Goal: Transaction & Acquisition: Purchase product/service

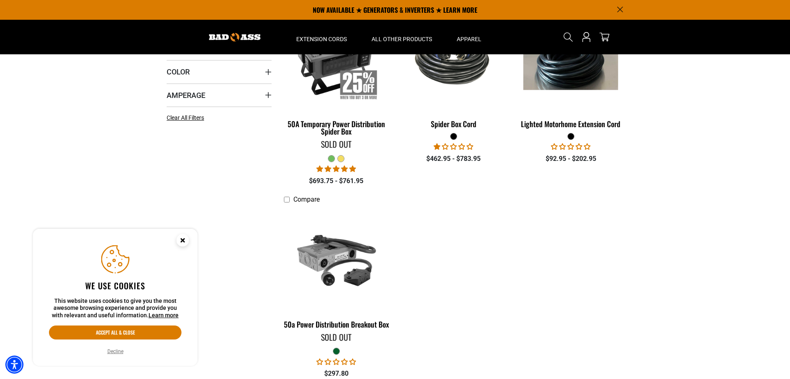
scroll to position [242, 0]
click at [110, 350] on button "Decline" at bounding box center [115, 351] width 21 height 8
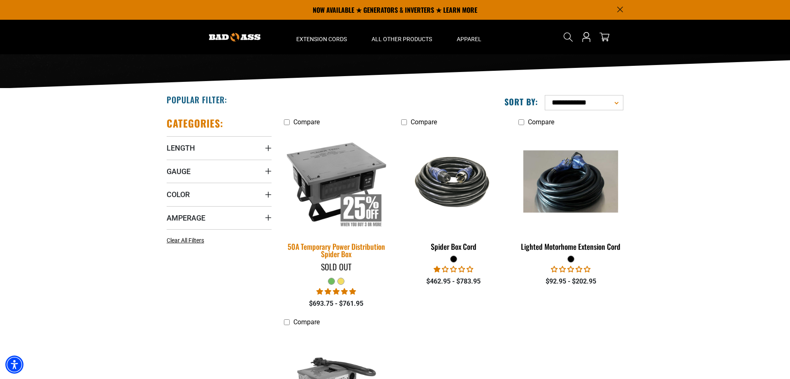
scroll to position [120, 0]
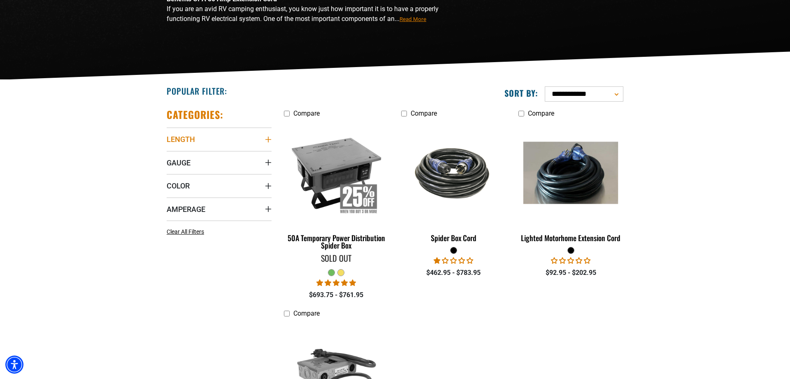
click at [194, 142] on span "Length" at bounding box center [181, 138] width 28 height 9
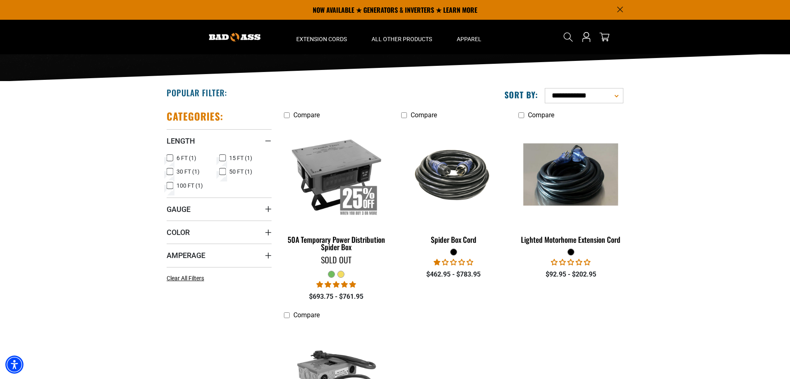
click at [222, 155] on icon at bounding box center [222, 158] width 7 height 11
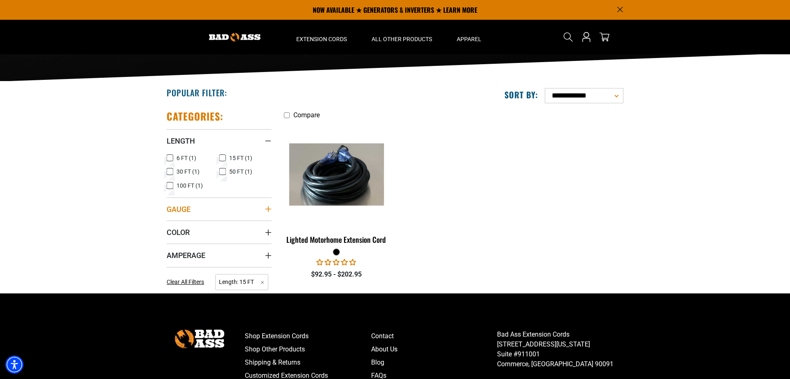
click at [194, 208] on summary "Gauge" at bounding box center [219, 208] width 105 height 23
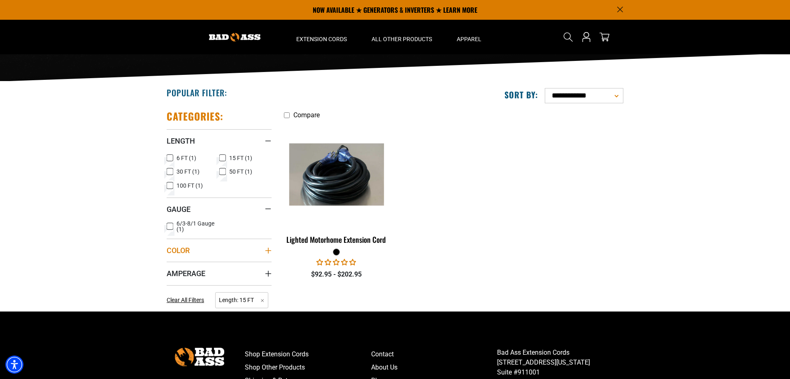
click at [186, 248] on span "Color" at bounding box center [178, 249] width 23 height 9
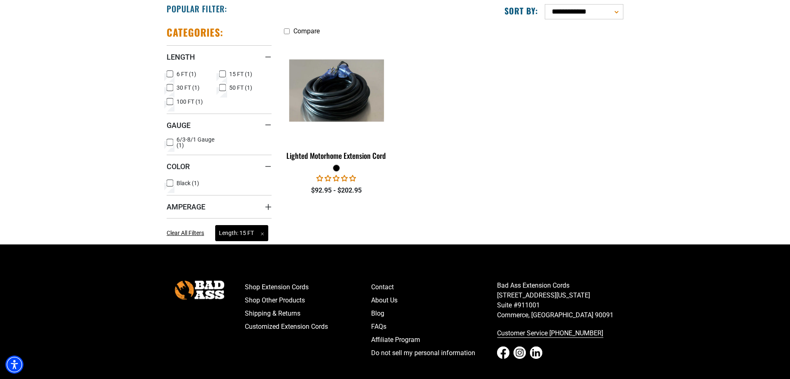
scroll to position [213, 0]
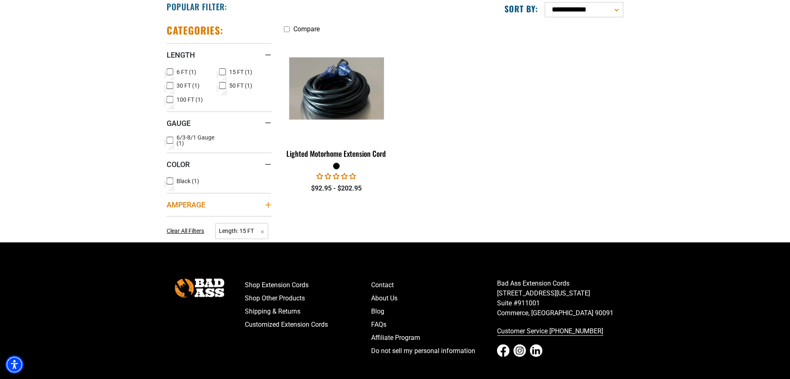
click at [204, 200] on span "Amperage" at bounding box center [186, 204] width 39 height 9
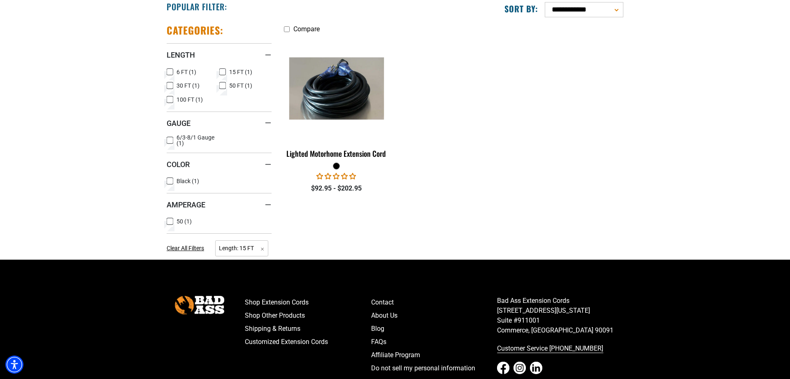
click at [170, 218] on icon at bounding box center [170, 221] width 7 height 11
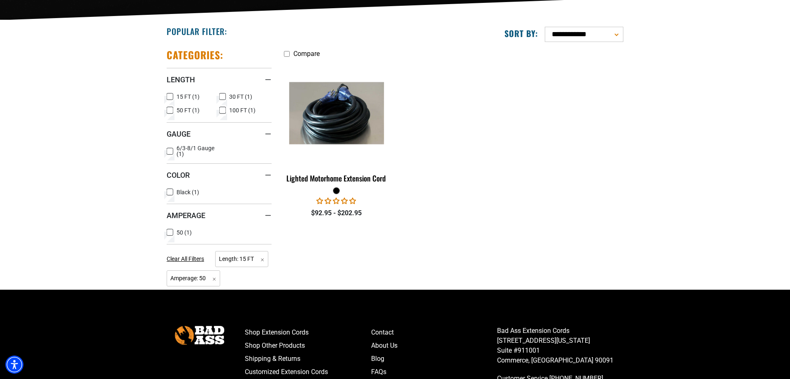
scroll to position [195, 0]
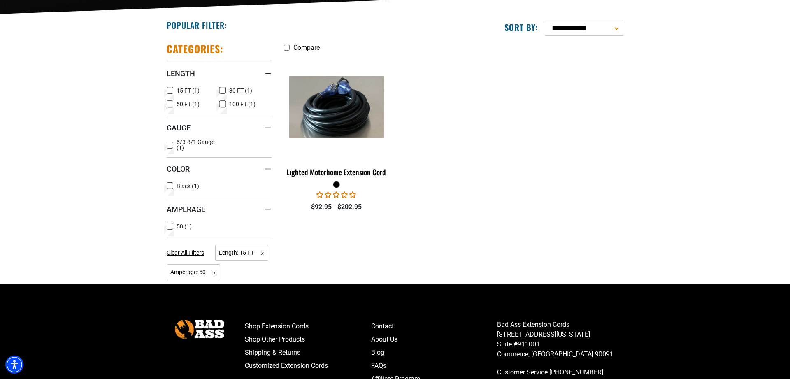
click at [171, 184] on icon at bounding box center [170, 186] width 7 height 11
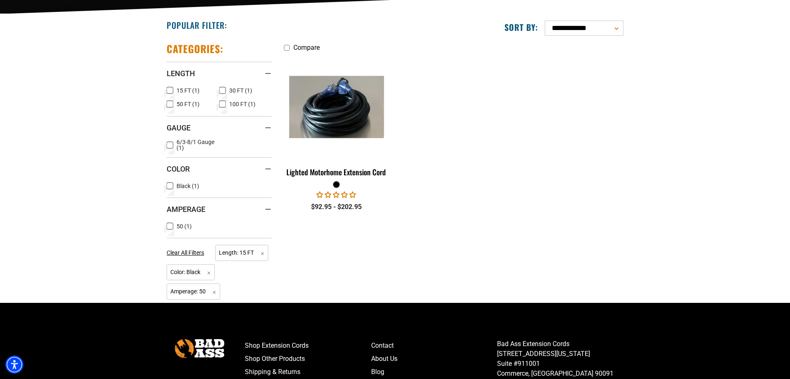
click at [169, 141] on icon at bounding box center [170, 145] width 7 height 11
